Goal: Task Accomplishment & Management: Manage account settings

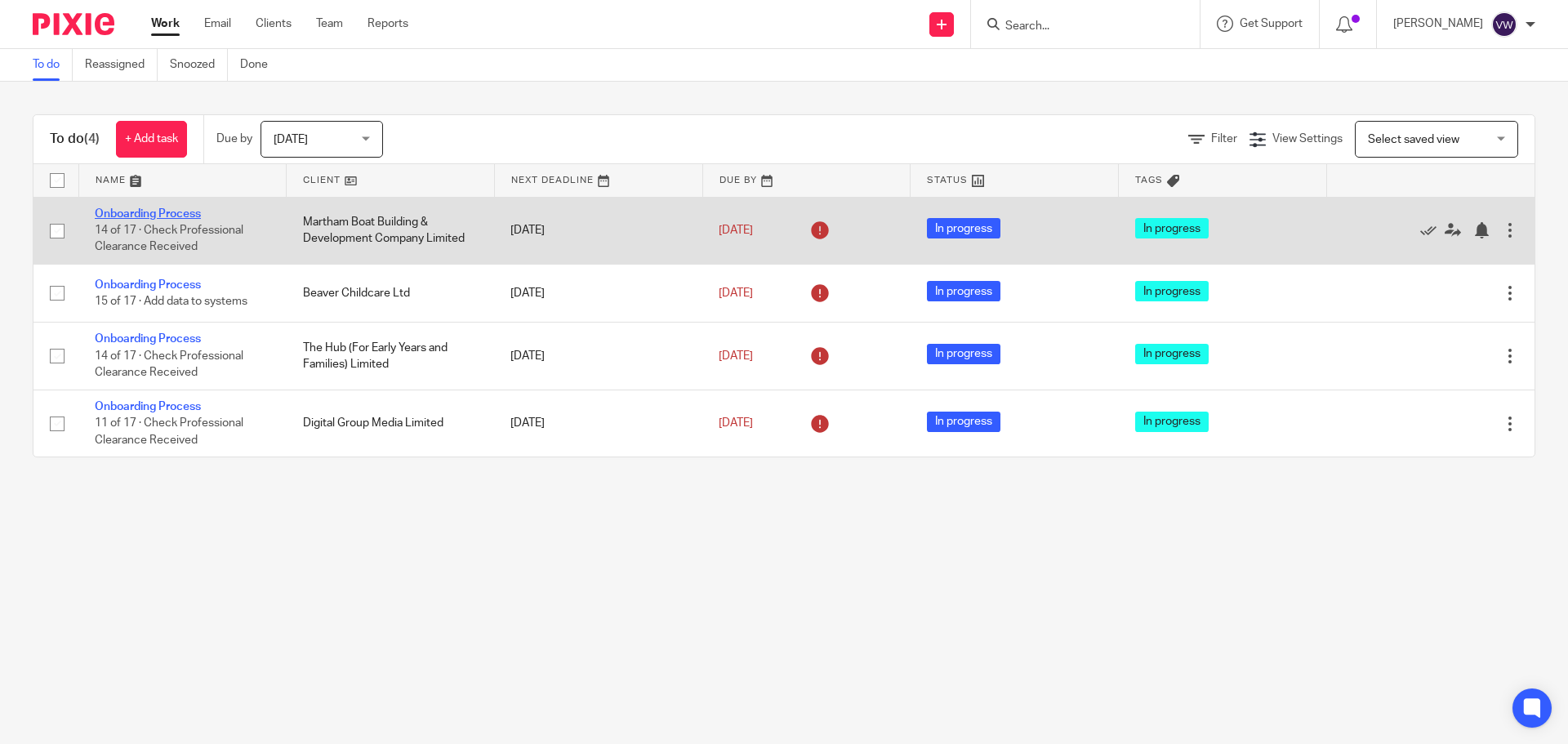
click at [160, 213] on link "Onboarding Process" at bounding box center [148, 213] width 106 height 12
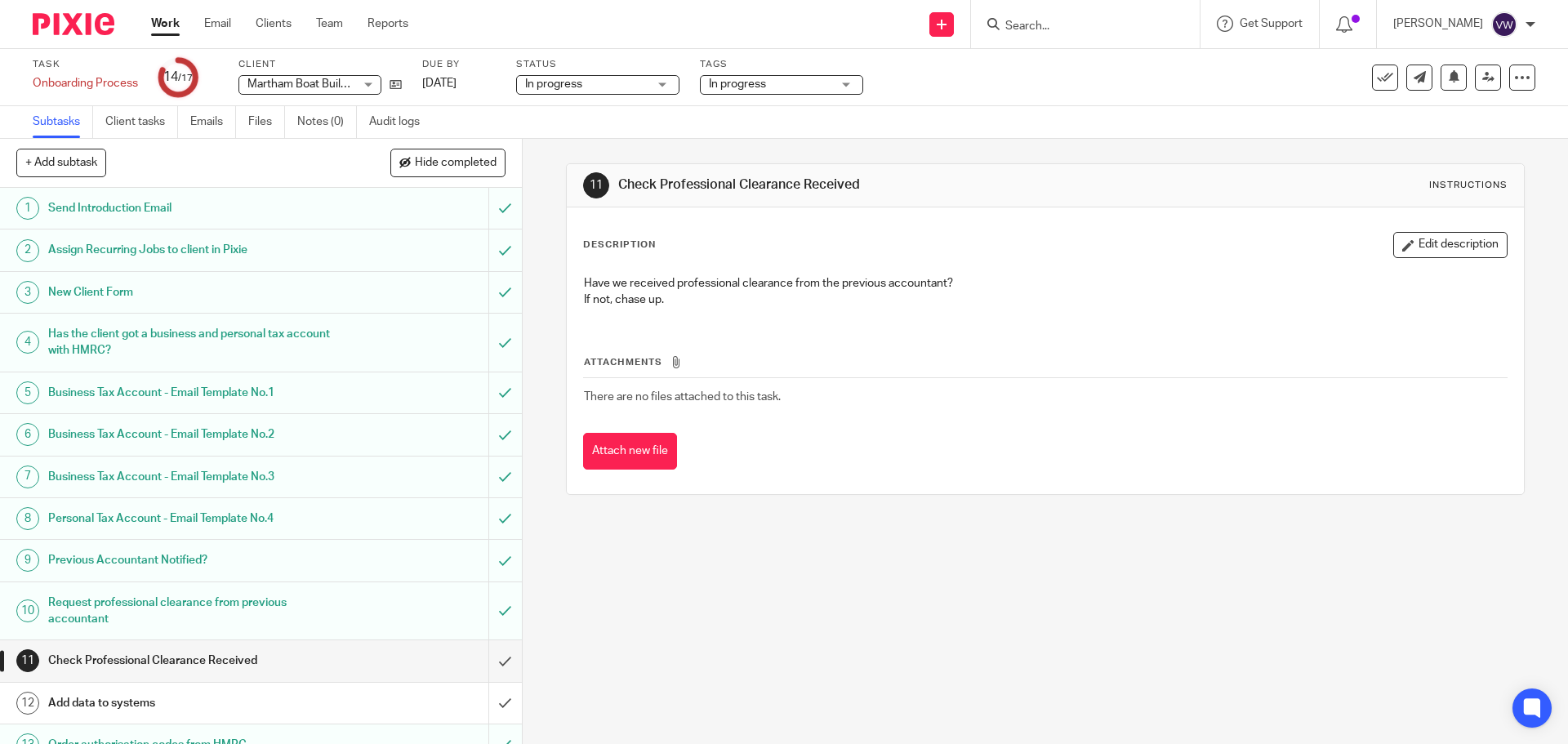
click at [540, 599] on div "11 Check Professional Clearance Received Instructions Description Edit descript…" at bounding box center [1045, 441] width 1045 height 605
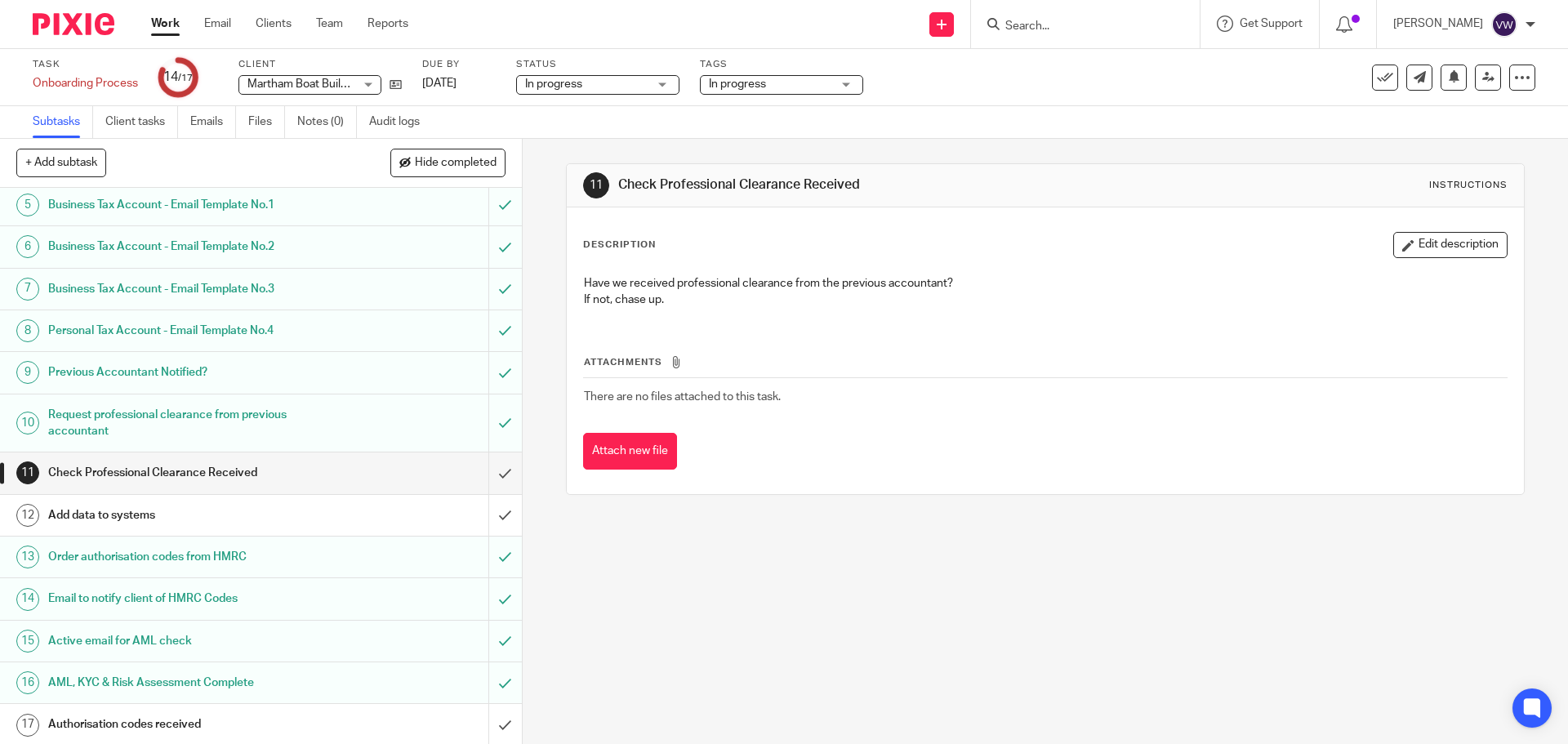
scroll to position [190, 0]
click at [401, 715] on div "Authorisation codes received" at bounding box center [260, 721] width 424 height 24
